Goal: Information Seeking & Learning: Learn about a topic

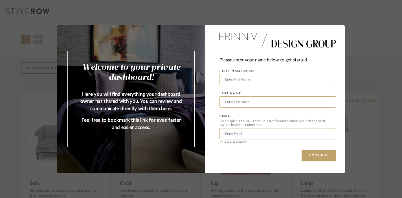
click at [254, 81] on input "text" at bounding box center [278, 79] width 117 height 11
type input "[PERSON_NAME]"
type input "[EMAIL_ADDRESS][DOMAIN_NAME]"
click at [323, 155] on button "CONTINUE" at bounding box center [319, 155] width 34 height 11
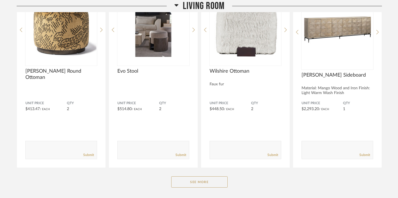
scroll to position [340, 0]
click at [210, 176] on button "See More" at bounding box center [199, 181] width 56 height 11
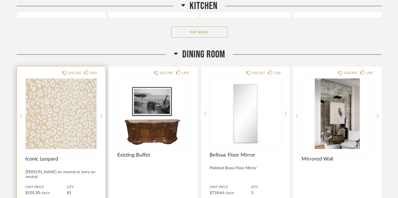
scroll to position [1447, 0]
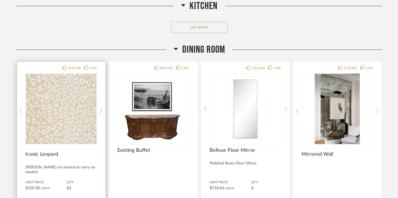
click at [67, 81] on img "0" at bounding box center [61, 109] width 72 height 71
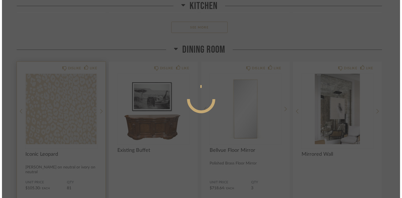
scroll to position [0, 0]
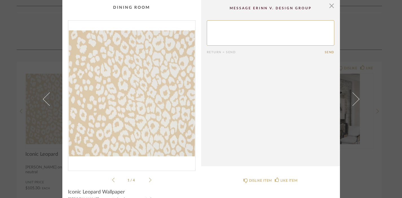
click at [149, 179] on icon at bounding box center [150, 180] width 3 height 5
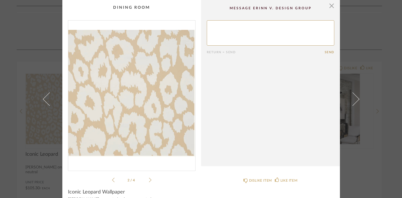
click at [149, 179] on icon at bounding box center [150, 180] width 3 height 5
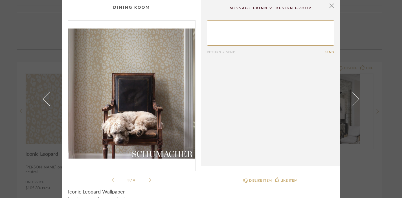
click at [150, 180] on div "3 / 4" at bounding box center [132, 101] width 128 height 163
click at [331, 8] on span "button" at bounding box center [331, 5] width 11 height 11
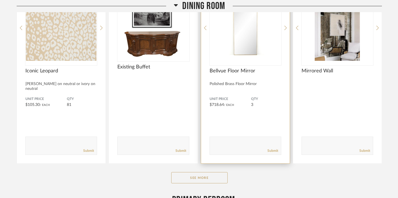
scroll to position [1545, 0]
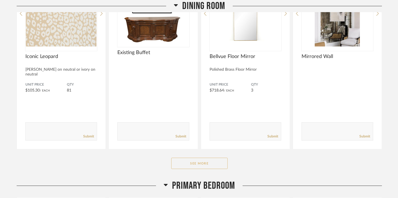
click at [196, 158] on button "See More" at bounding box center [199, 163] width 56 height 11
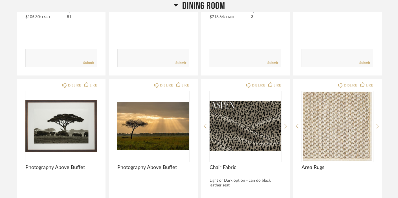
scroll to position [1618, 0]
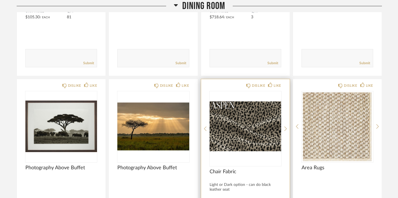
click at [261, 116] on img "0" at bounding box center [246, 126] width 72 height 71
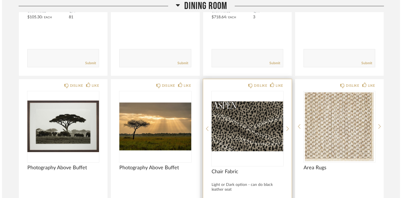
scroll to position [0, 0]
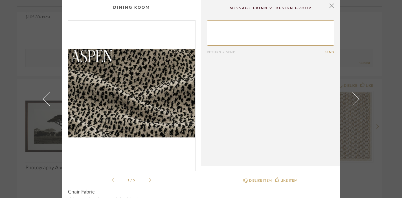
click at [149, 180] on icon at bounding box center [150, 180] width 3 height 5
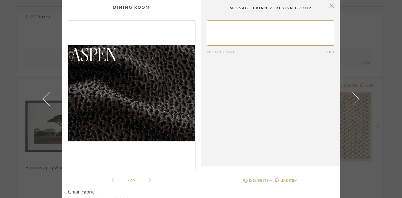
click at [149, 180] on icon at bounding box center [150, 180] width 3 height 5
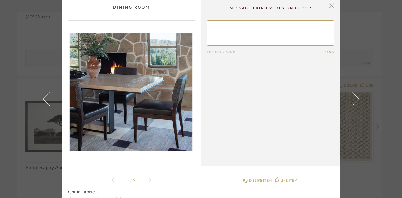
click at [149, 180] on icon at bounding box center [150, 180] width 3 height 5
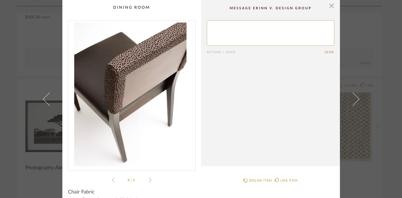
click at [149, 180] on icon at bounding box center [150, 180] width 3 height 5
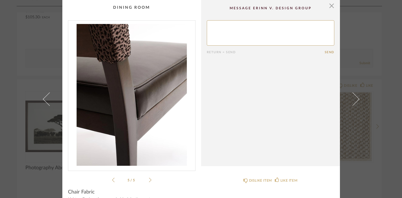
click at [149, 180] on icon at bounding box center [150, 180] width 3 height 5
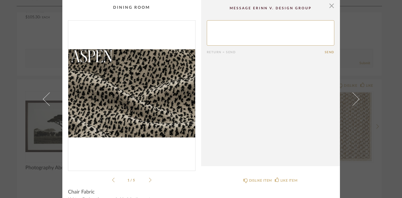
click at [149, 180] on icon at bounding box center [150, 180] width 3 height 5
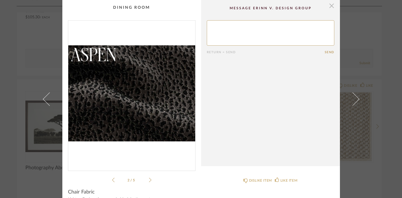
click at [332, 7] on span "button" at bounding box center [331, 5] width 11 height 11
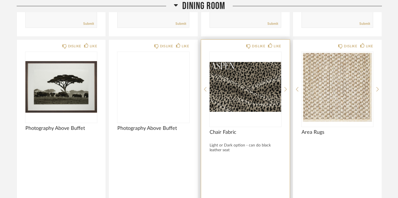
scroll to position [1660, 0]
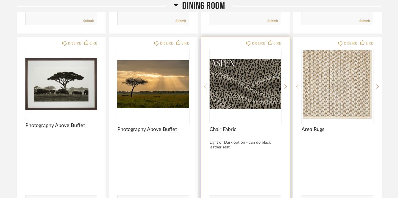
click at [258, 70] on img "0" at bounding box center [246, 84] width 72 height 71
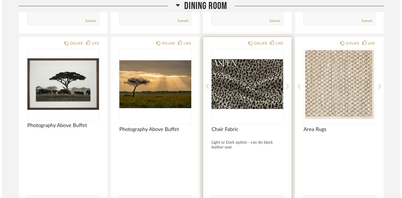
scroll to position [0, 0]
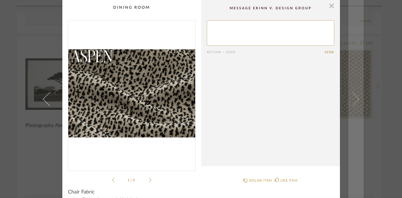
click at [353, 100] on span at bounding box center [353, 99] width 14 height 14
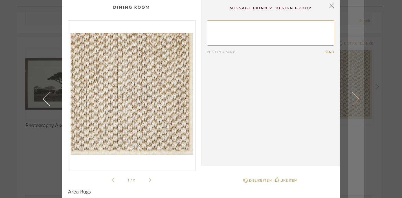
click at [353, 99] on span at bounding box center [353, 99] width 14 height 14
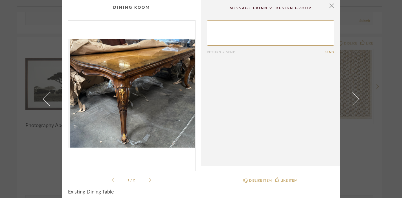
click at [353, 99] on span at bounding box center [353, 99] width 14 height 14
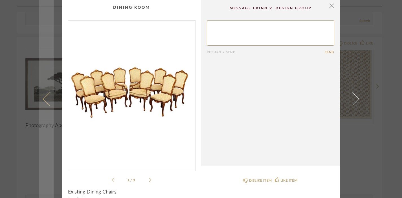
click at [43, 100] on span at bounding box center [50, 99] width 14 height 14
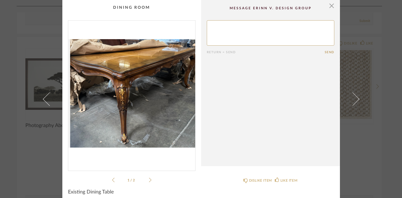
click at [43, 100] on span at bounding box center [50, 99] width 14 height 14
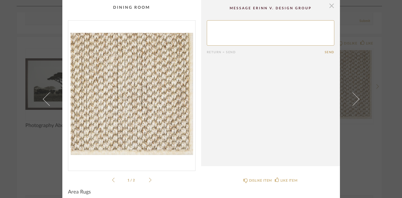
click at [330, 7] on span "button" at bounding box center [331, 5] width 11 height 11
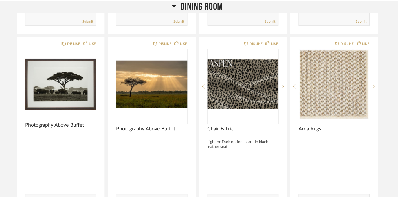
scroll to position [1660, 0]
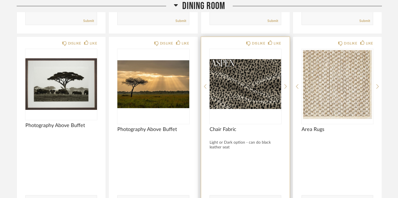
click at [266, 78] on img "0" at bounding box center [246, 84] width 72 height 71
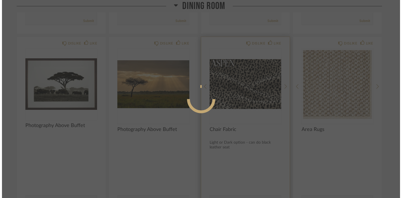
scroll to position [0, 0]
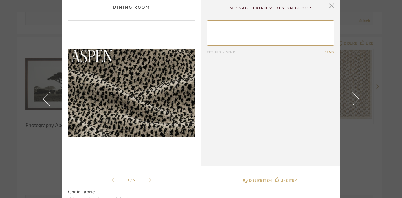
click at [146, 182] on li "1 / 5" at bounding box center [132, 180] width 34 height 7
click at [150, 178] on div "1 / 5" at bounding box center [132, 101] width 128 height 163
click at [149, 180] on icon at bounding box center [150, 180] width 3 height 5
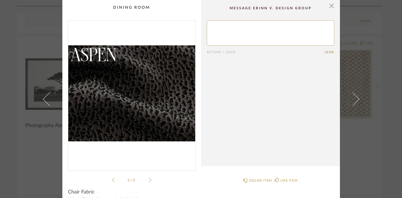
click at [149, 180] on icon at bounding box center [150, 180] width 3 height 5
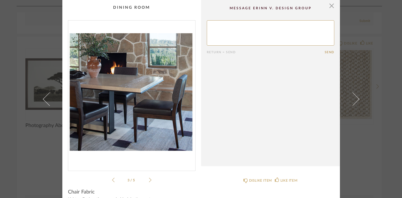
click at [149, 180] on icon at bounding box center [150, 180] width 3 height 5
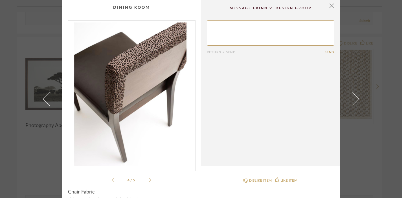
click at [149, 180] on icon at bounding box center [150, 180] width 3 height 5
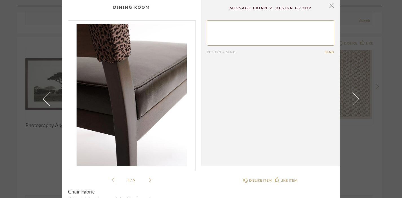
click at [112, 180] on icon at bounding box center [113, 180] width 3 height 5
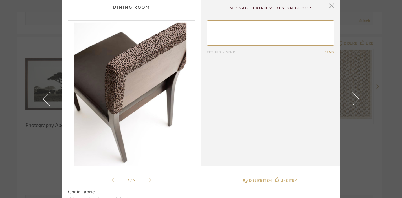
click at [112, 180] on icon at bounding box center [113, 180] width 3 height 5
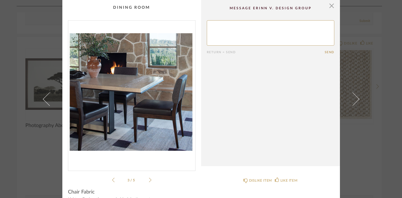
click at [112, 180] on icon at bounding box center [113, 180] width 3 height 5
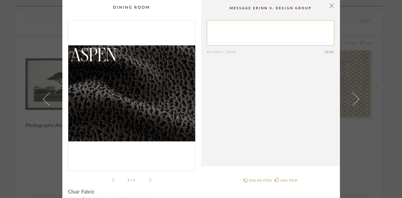
click at [112, 180] on icon at bounding box center [113, 180] width 3 height 5
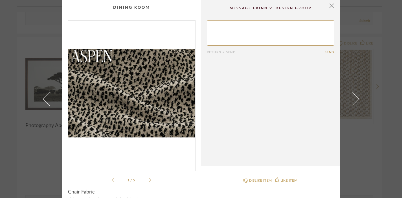
click at [112, 180] on icon at bounding box center [113, 180] width 3 height 5
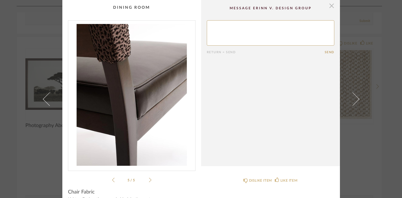
click at [330, 6] on span "button" at bounding box center [331, 5] width 11 height 11
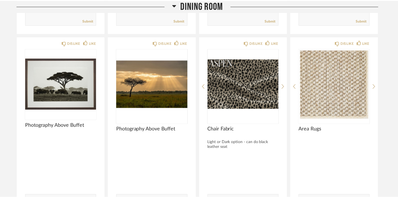
scroll to position [1660, 0]
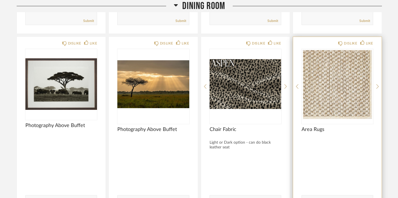
click at [350, 88] on img "0" at bounding box center [338, 84] width 72 height 71
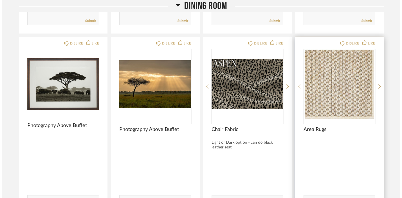
scroll to position [0, 0]
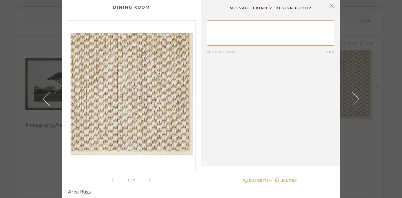
click at [149, 180] on icon at bounding box center [150, 180] width 3 height 5
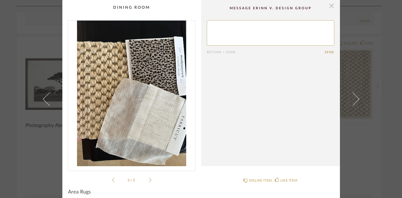
click at [330, 8] on span "button" at bounding box center [331, 5] width 11 height 11
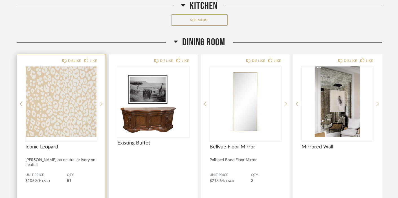
scroll to position [1453, 0]
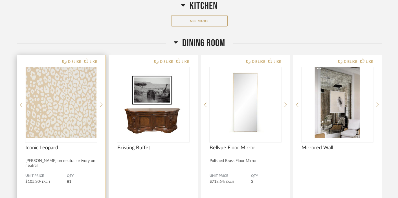
click at [61, 97] on img "0" at bounding box center [61, 102] width 72 height 71
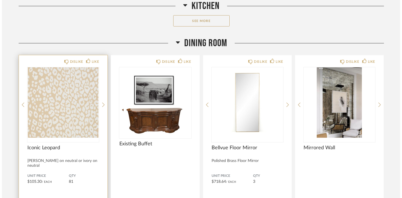
scroll to position [0, 0]
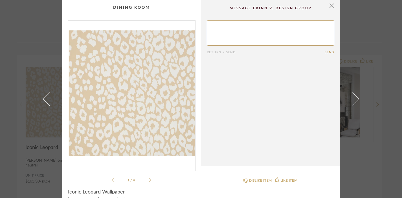
click at [149, 179] on icon at bounding box center [150, 180] width 3 height 5
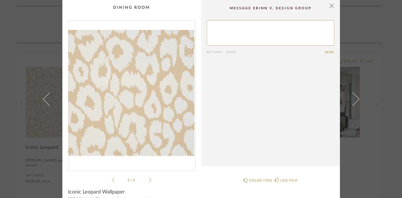
click at [149, 179] on icon at bounding box center [150, 180] width 3 height 5
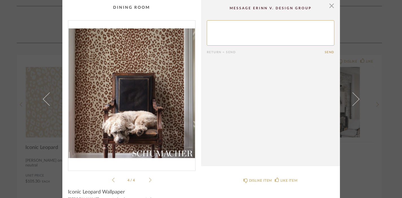
click at [149, 179] on icon at bounding box center [150, 180] width 3 height 5
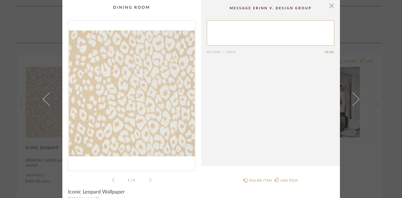
click at [115, 181] on li "1 / 4" at bounding box center [132, 180] width 34 height 7
click at [112, 181] on icon at bounding box center [113, 180] width 3 height 5
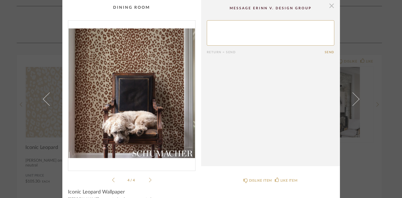
click at [331, 5] on span "button" at bounding box center [331, 5] width 11 height 11
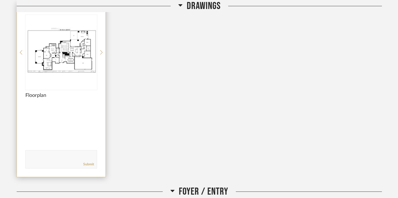
scroll to position [121, 0]
click at [90, 37] on img "0" at bounding box center [61, 51] width 72 height 71
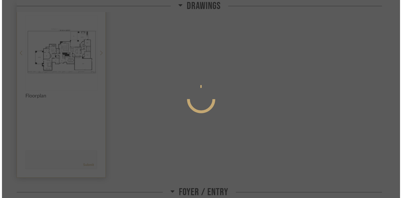
scroll to position [0, 0]
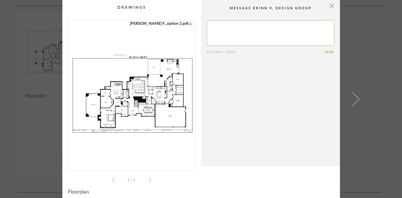
click at [149, 180] on icon at bounding box center [150, 180] width 3 height 5
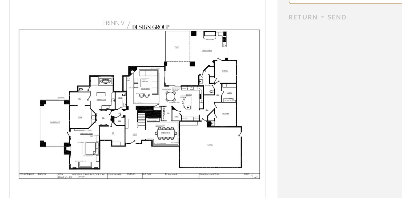
scroll to position [5, 0]
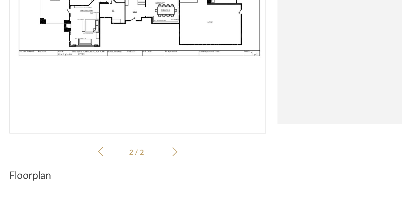
click at [109, 175] on div "Rogers F...option 1.pdf Rogers F...option 2.pdf Rogers F...option 1.pdf Rogers …" at bounding box center [132, 96] width 128 height 163
click at [115, 174] on li "2 / 2" at bounding box center [132, 175] width 34 height 7
click at [112, 175] on icon at bounding box center [113, 175] width 3 height 5
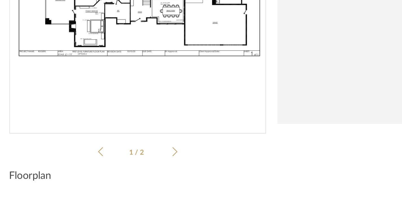
scroll to position [0, 0]
